Goal: Navigation & Orientation: Find specific page/section

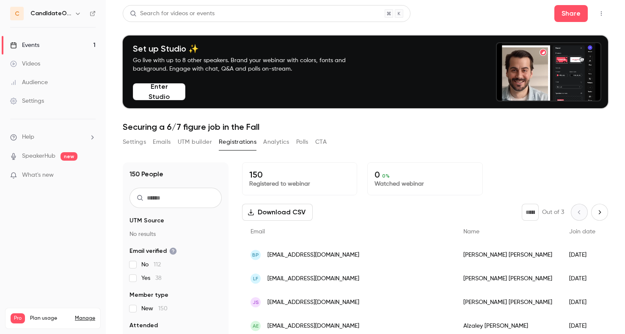
scroll to position [83, 0]
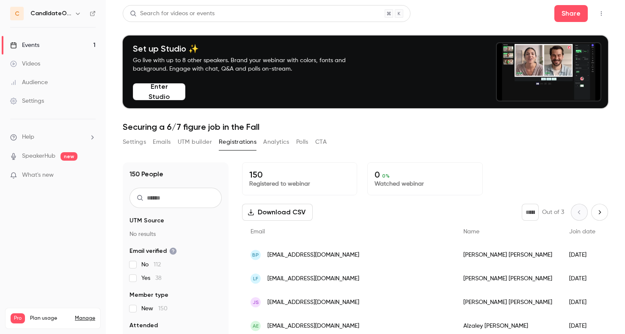
click at [30, 45] on div "Events" at bounding box center [24, 45] width 29 height 8
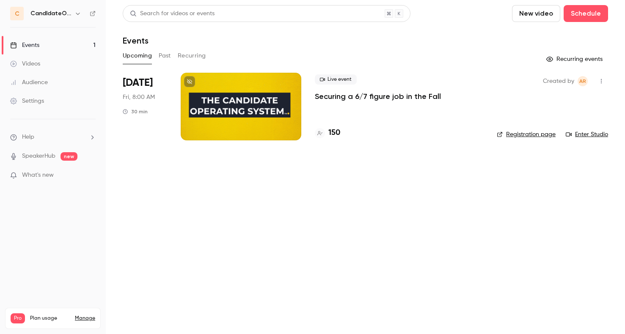
click at [543, 136] on link "Registration page" at bounding box center [526, 134] width 59 height 8
